Goal: Find contact information: Find contact information

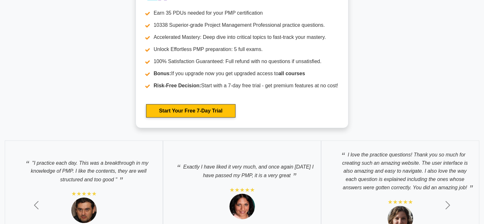
scroll to position [2131, 0]
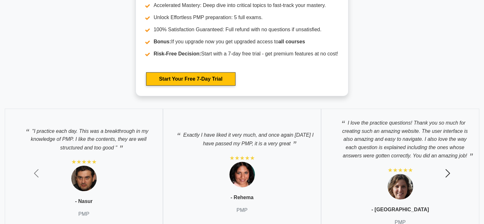
click at [448, 174] on span "button" at bounding box center [447, 173] width 10 height 10
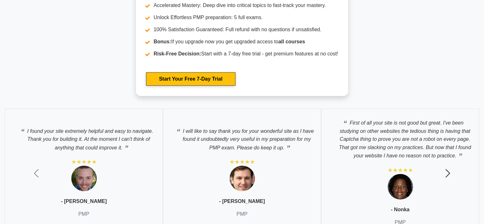
click at [448, 174] on span "button" at bounding box center [447, 173] width 10 height 10
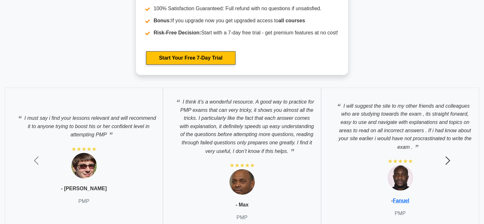
scroll to position [2163, 0]
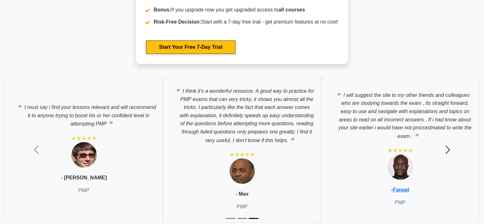
click at [452, 150] on span "button" at bounding box center [447, 149] width 10 height 10
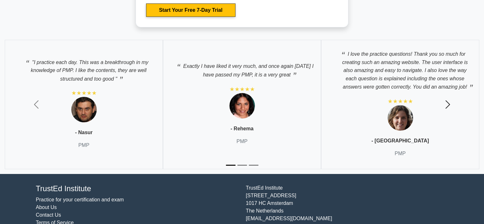
scroll to position [2219, 0]
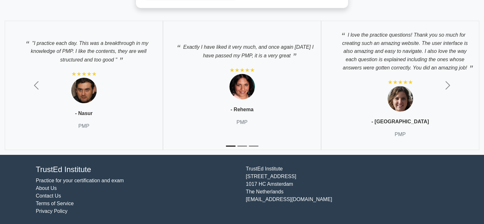
drag, startPoint x: 247, startPoint y: 167, endPoint x: 290, endPoint y: 168, distance: 43.3
click at [290, 168] on div "[GEOGRAPHIC_DATA][STREET_ADDRESS] [EMAIL_ADDRESS][DOMAIN_NAME]" at bounding box center [347, 190] width 210 height 50
drag, startPoint x: 284, startPoint y: 167, endPoint x: 304, endPoint y: 168, distance: 20.0
click at [304, 168] on div "[GEOGRAPHIC_DATA][STREET_ADDRESS] [EMAIL_ADDRESS][DOMAIN_NAME]" at bounding box center [347, 190] width 210 height 50
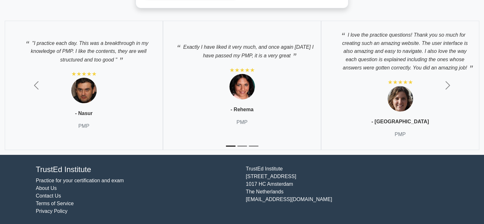
click at [304, 168] on div "[GEOGRAPHIC_DATA][STREET_ADDRESS] [EMAIL_ADDRESS][DOMAIN_NAME]" at bounding box center [347, 190] width 210 height 50
drag, startPoint x: 245, startPoint y: 168, endPoint x: 292, endPoint y: 168, distance: 47.7
click at [292, 168] on div "[GEOGRAPHIC_DATA][STREET_ADDRESS] [EMAIL_ADDRESS][DOMAIN_NAME]" at bounding box center [347, 190] width 210 height 50
copy div "TrustEd Institute"
drag, startPoint x: 246, startPoint y: 175, endPoint x: 294, endPoint y: 181, distance: 48.7
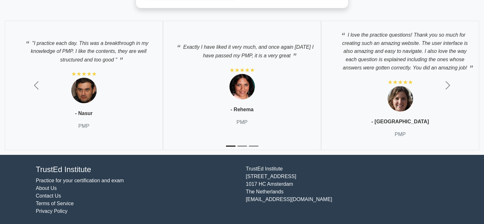
click at [294, 181] on div "[GEOGRAPHIC_DATA][STREET_ADDRESS] [EMAIL_ADDRESS][DOMAIN_NAME]" at bounding box center [347, 190] width 210 height 50
copy div "[STREET_ADDRESS]"
